Goal: Transaction & Acquisition: Purchase product/service

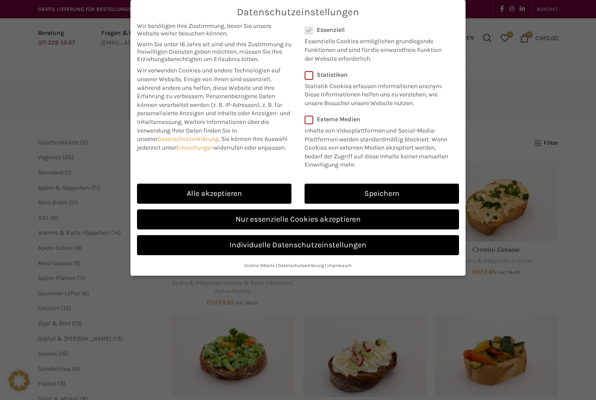
click at [261, 193] on link "Alle akzeptieren" at bounding box center [214, 194] width 154 height 20
checkbox input "true"
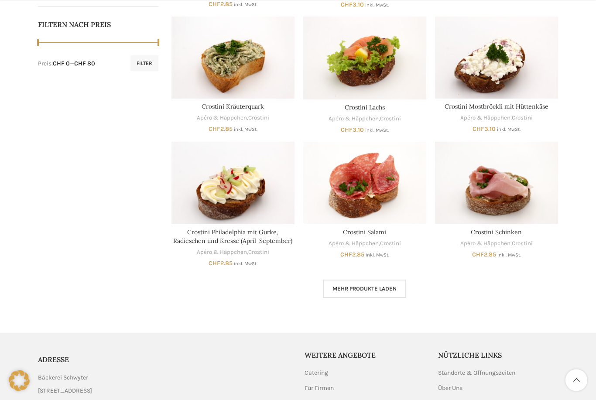
scroll to position [432, 0]
click at [383, 286] on span "Mehr Produkte laden" at bounding box center [365, 288] width 64 height 7
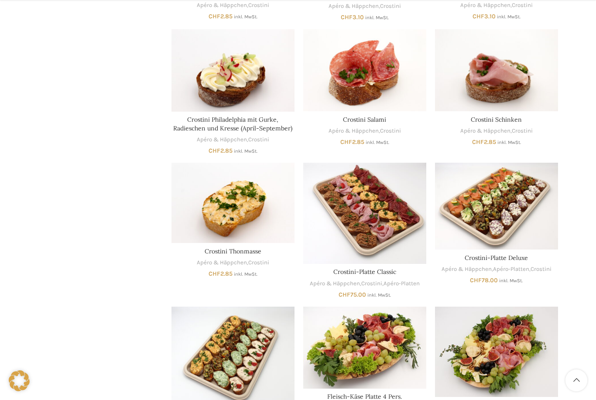
scroll to position [574, 0]
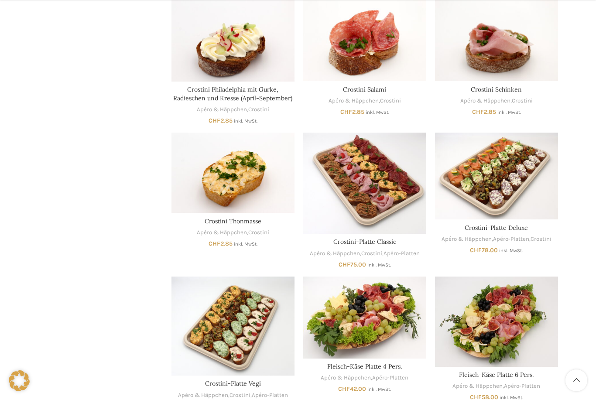
click at [381, 182] on img "Crostini-Platte Classic" at bounding box center [364, 183] width 123 height 101
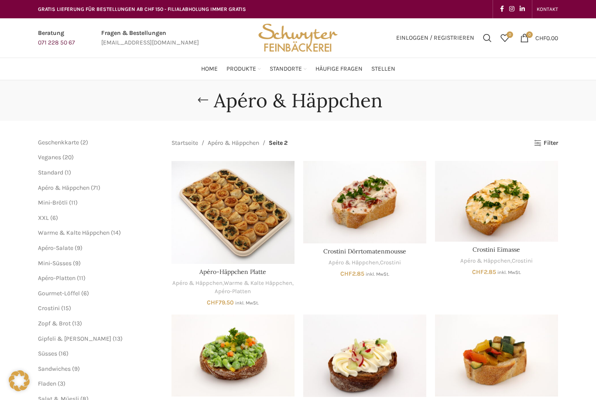
scroll to position [602, 0]
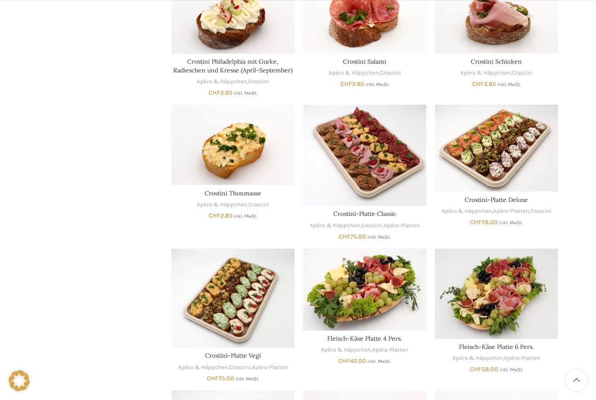
click at [507, 134] on img "Crostini-Platte Deluxe" at bounding box center [496, 148] width 123 height 87
